Goal: Task Accomplishment & Management: Complete application form

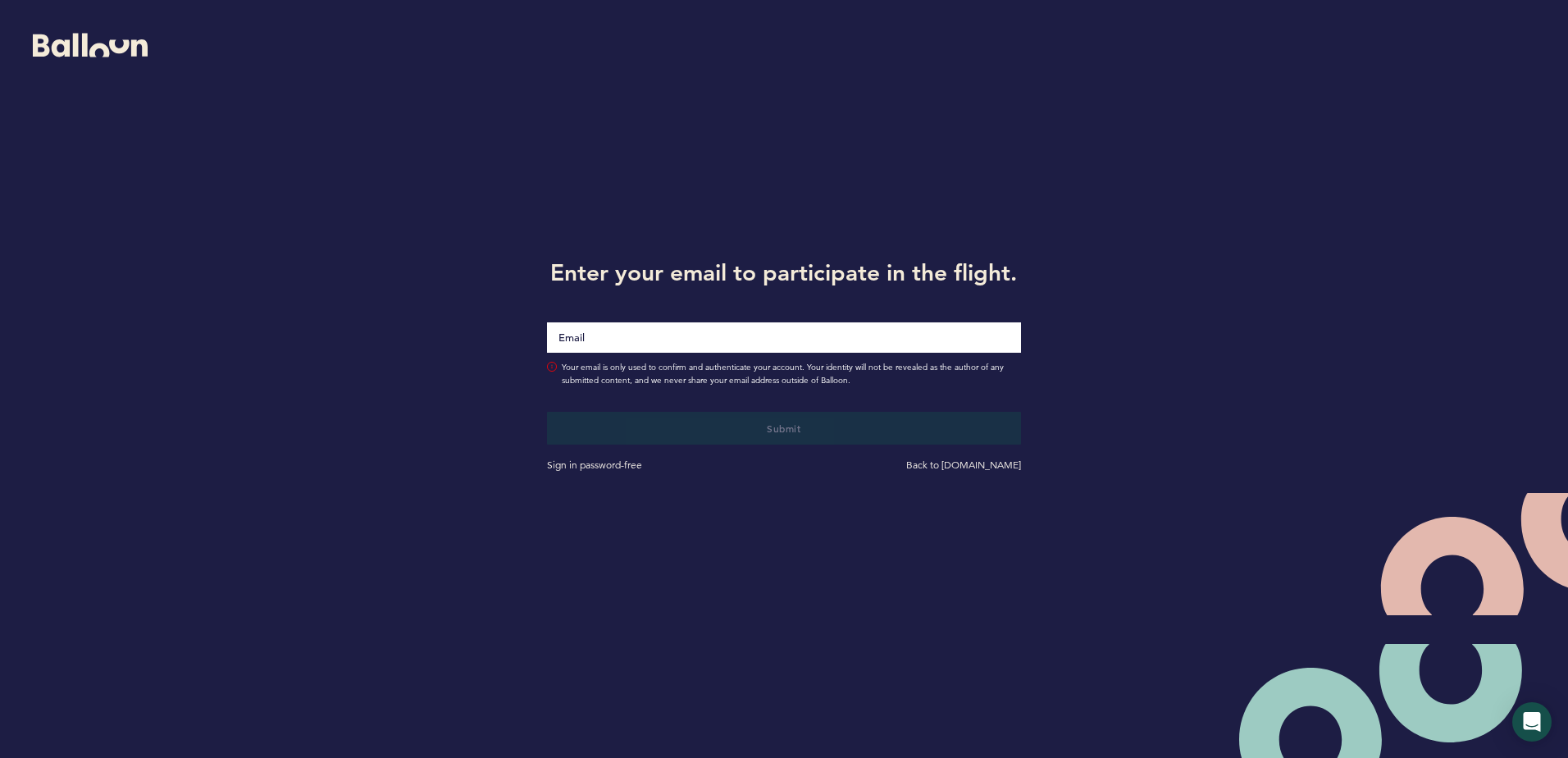
click at [874, 340] on input "Email" at bounding box center [783, 338] width 473 height 30
type input "[EMAIL_ADDRESS][DOMAIN_NAME]"
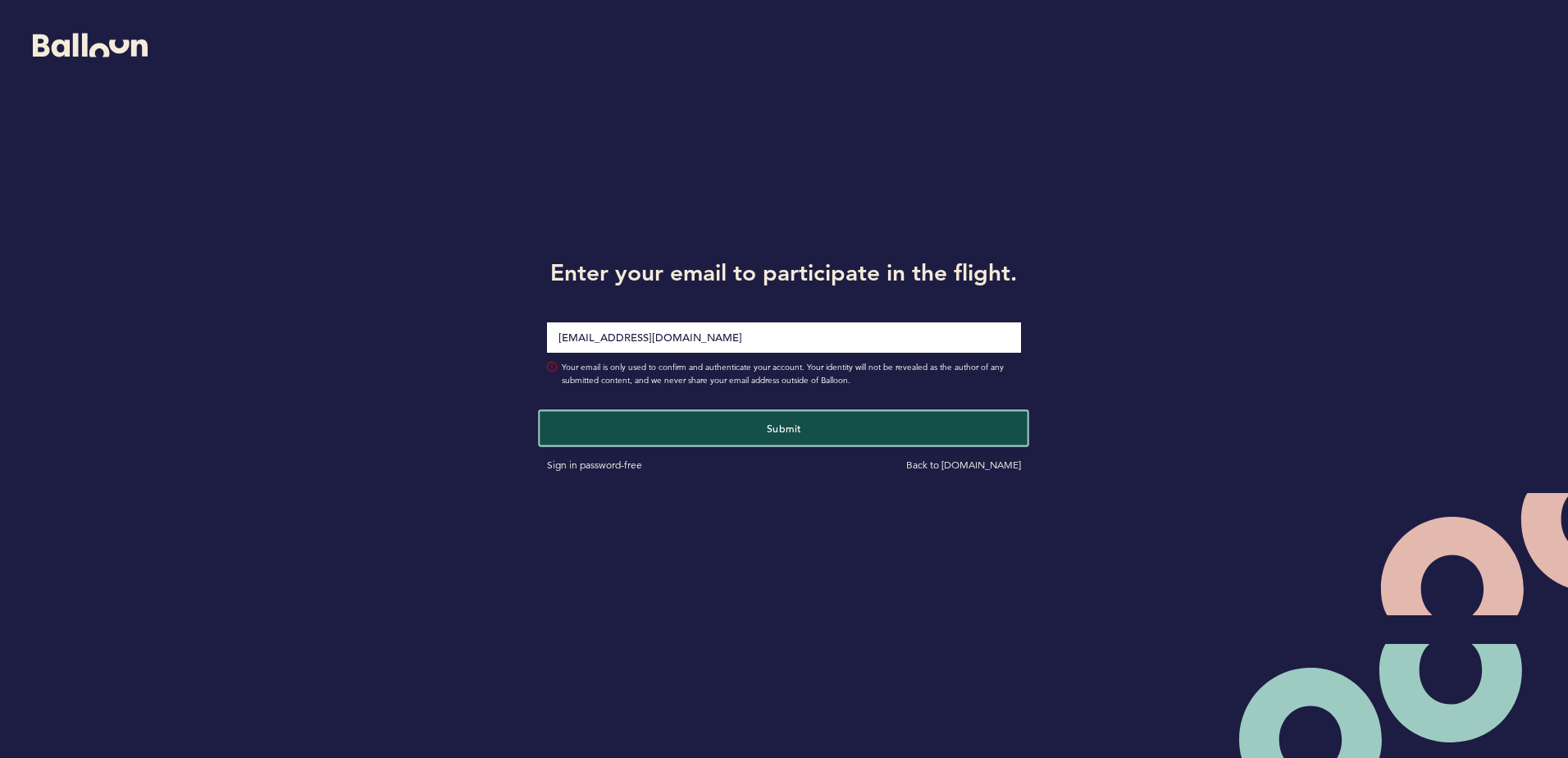
click at [755, 435] on button "Submit" at bounding box center [784, 427] width 489 height 33
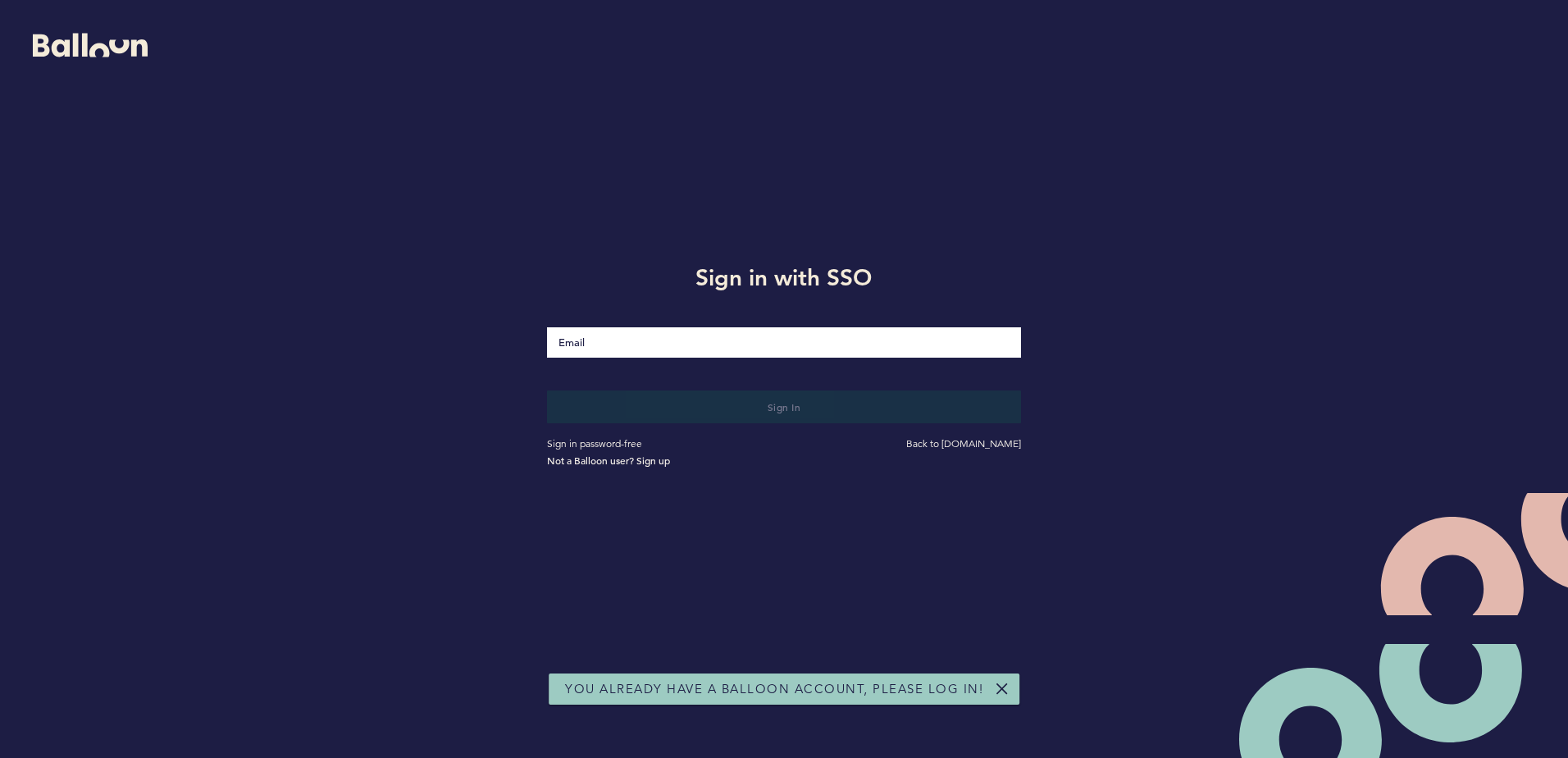
click at [808, 331] on input "Email" at bounding box center [783, 342] width 473 height 30
type input "[EMAIL_ADDRESS][DOMAIN_NAME]"
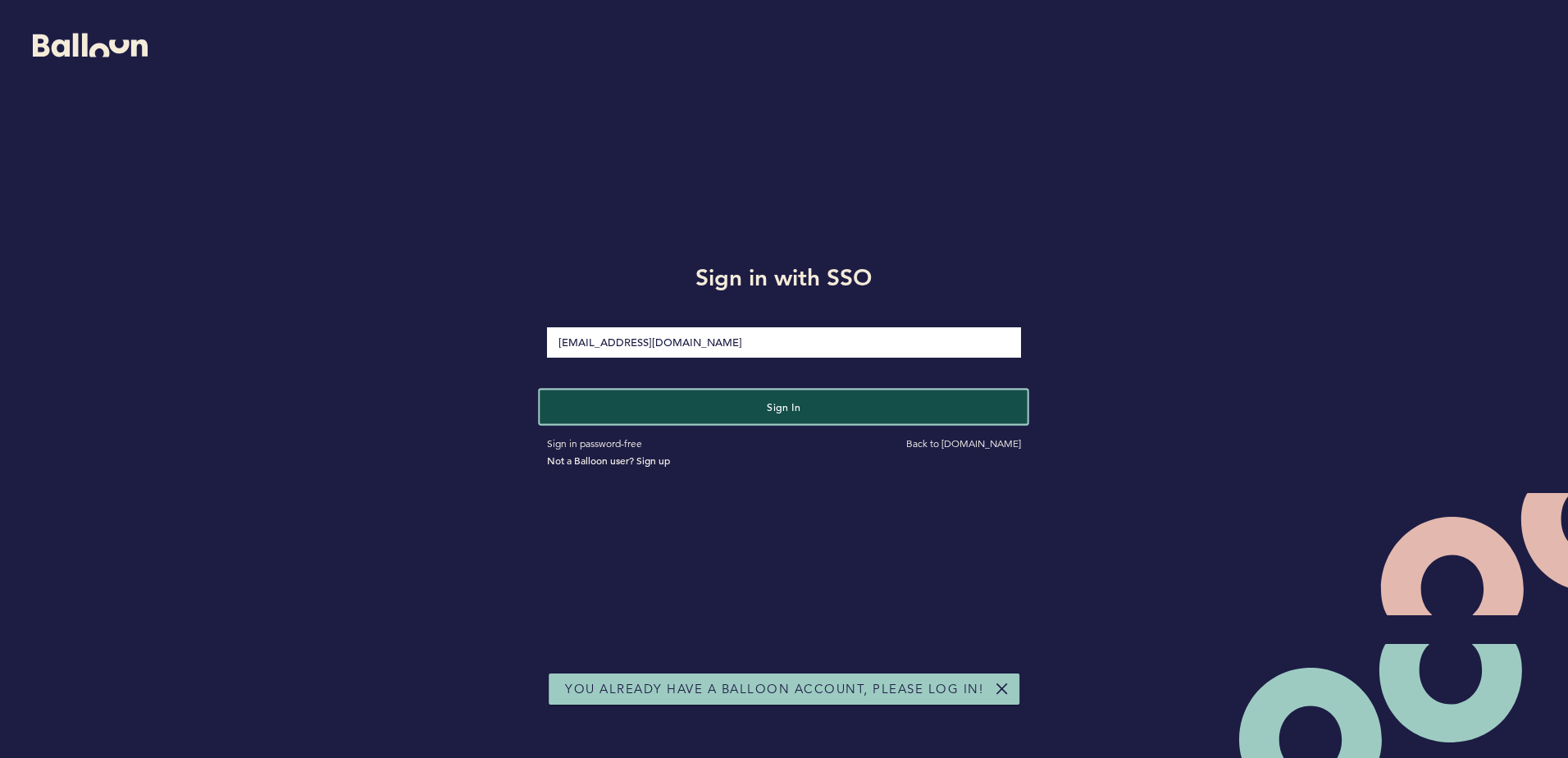
click at [715, 402] on button "Sign in" at bounding box center [784, 407] width 489 height 33
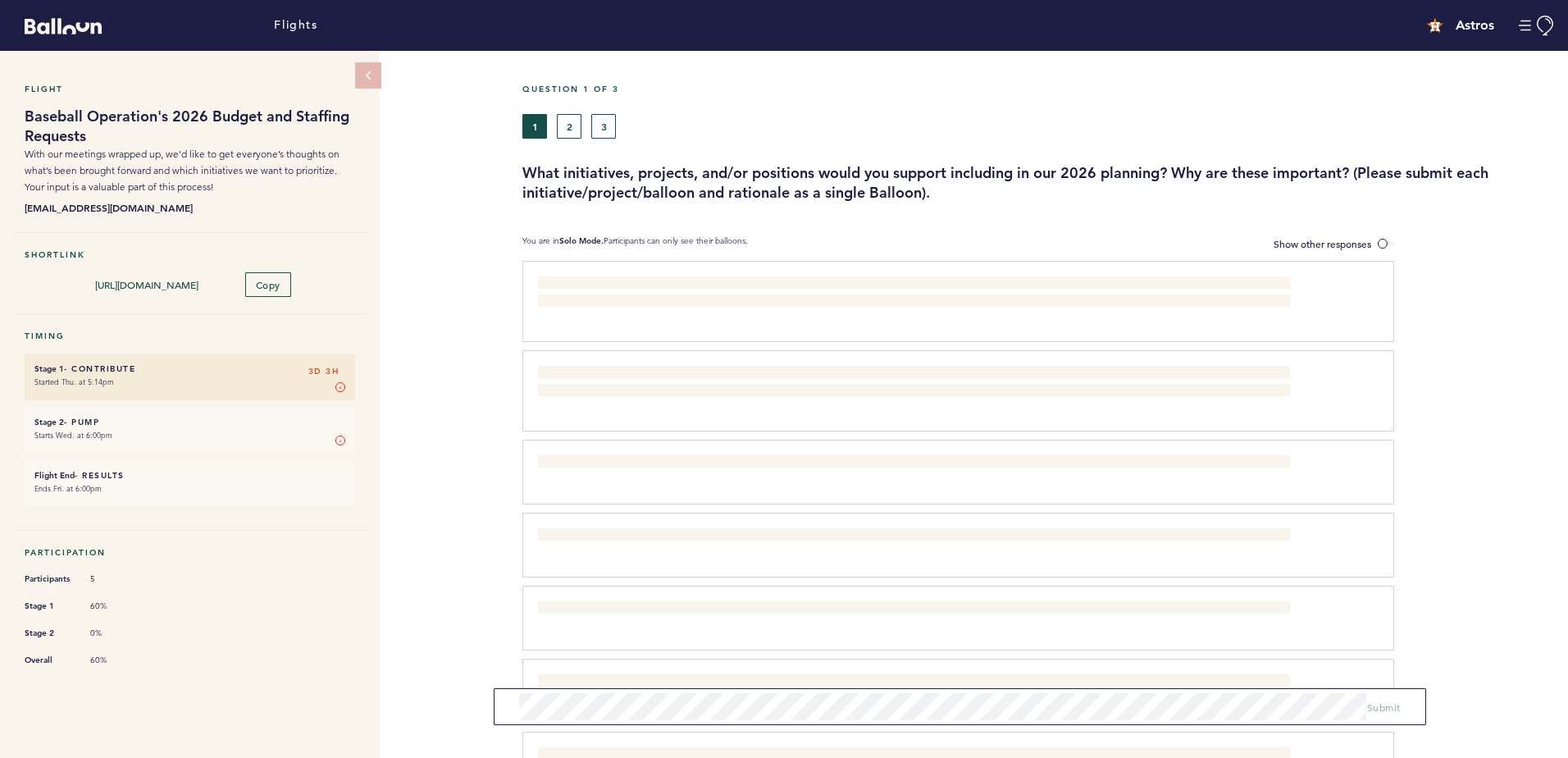
click at [567, 111] on div "Question 1 of 3" at bounding box center [1039, 99] width 1058 height 30
click at [568, 107] on div "Question 1 of 3" at bounding box center [1039, 99] width 1058 height 30
drag, startPoint x: 571, startPoint y: 100, endPoint x: 568, endPoint y: 112, distance: 12.4
click at [568, 112] on div "Question 1 of 3" at bounding box center [1039, 99] width 1058 height 30
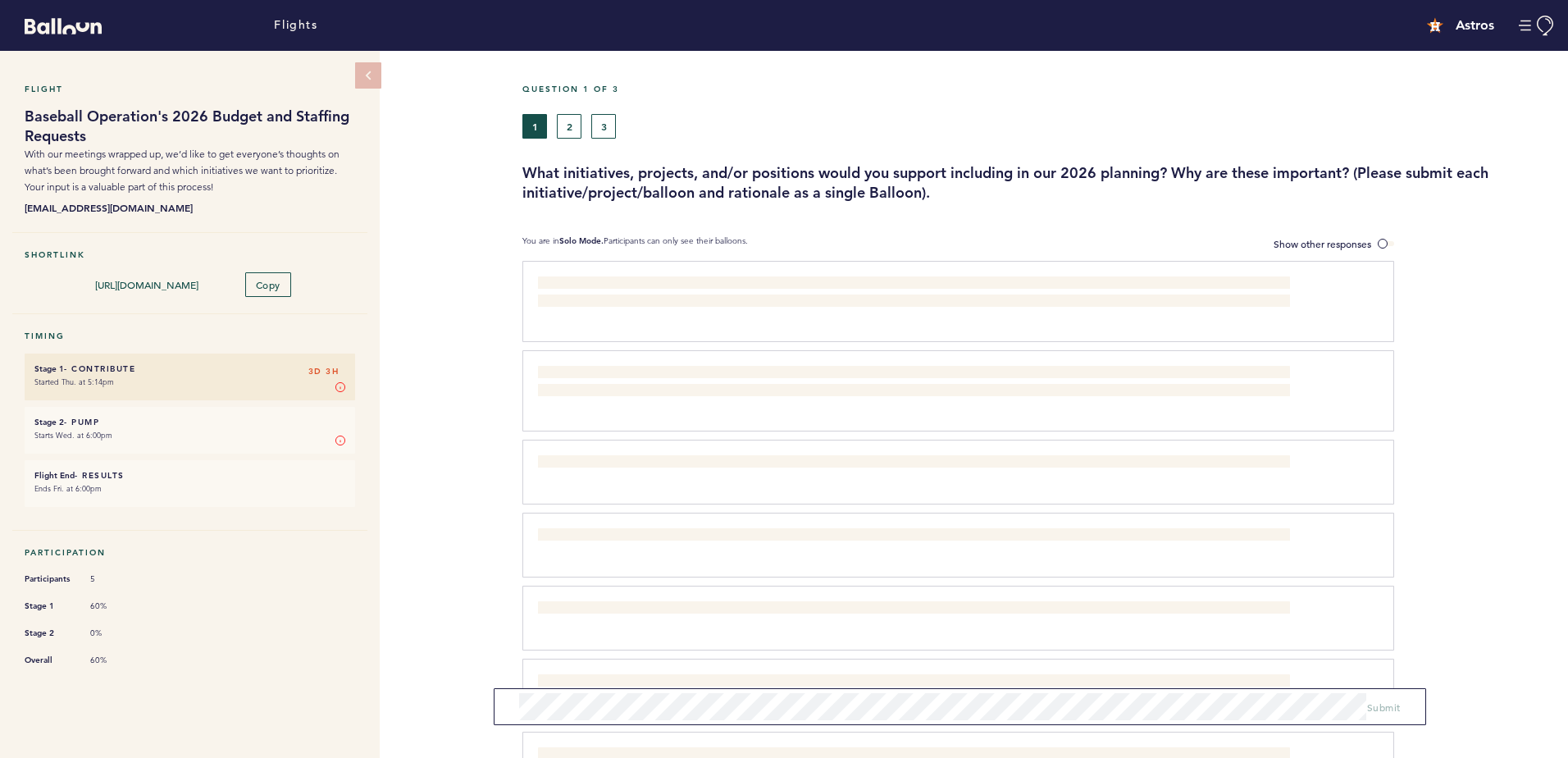
drag, startPoint x: 568, startPoint y: 112, endPoint x: 608, endPoint y: 139, distance: 48.3
click at [608, 139] on div "Question 1 of 3 1 2 3 What initiatives, projects, and/or positions would you su…" at bounding box center [1045, 143] width 1046 height 119
click at [608, 131] on button "3" at bounding box center [604, 126] width 24 height 24
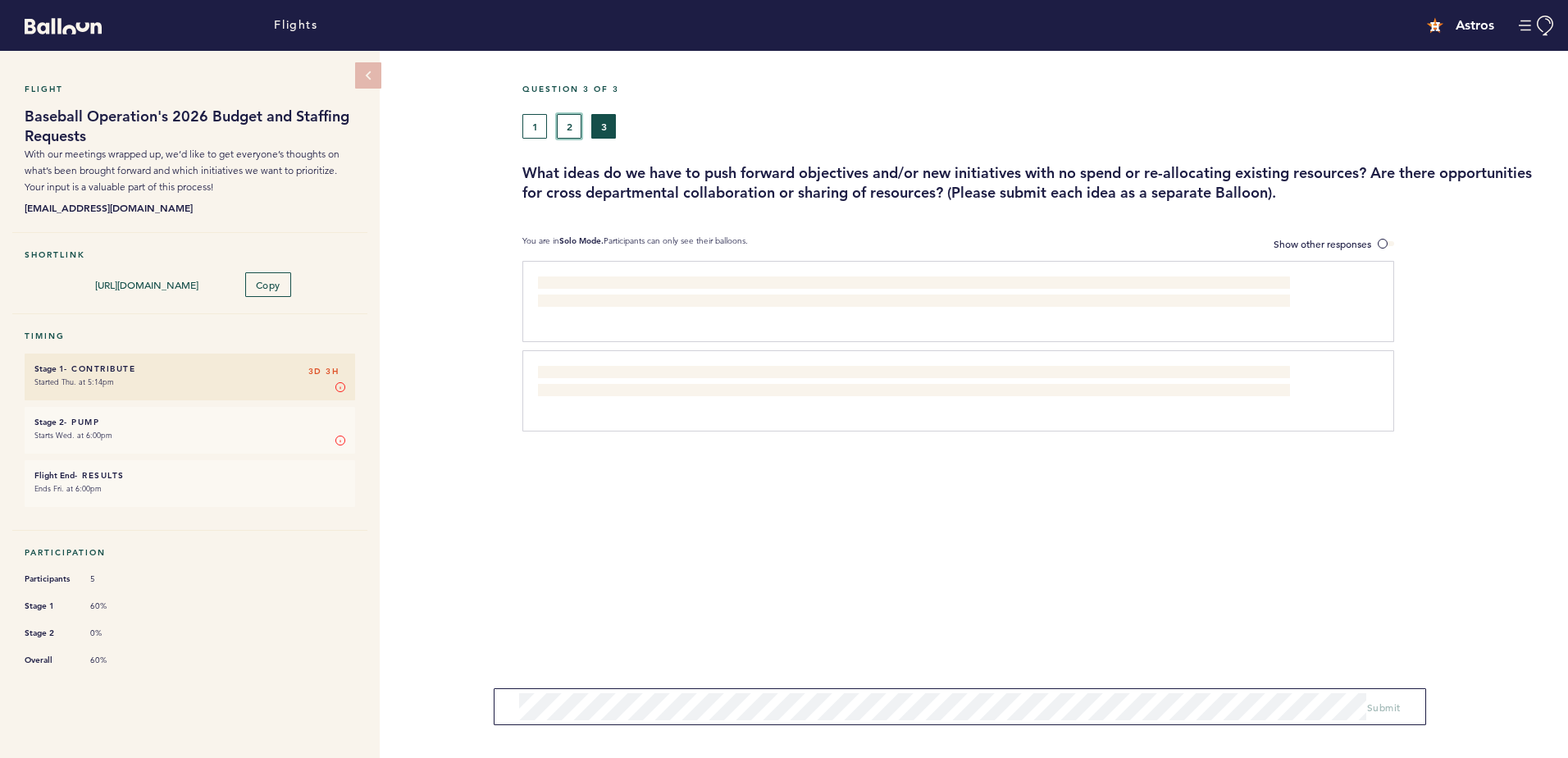
click at [567, 125] on button "2" at bounding box center [568, 126] width 24 height 24
